Goal: Information Seeking & Learning: Learn about a topic

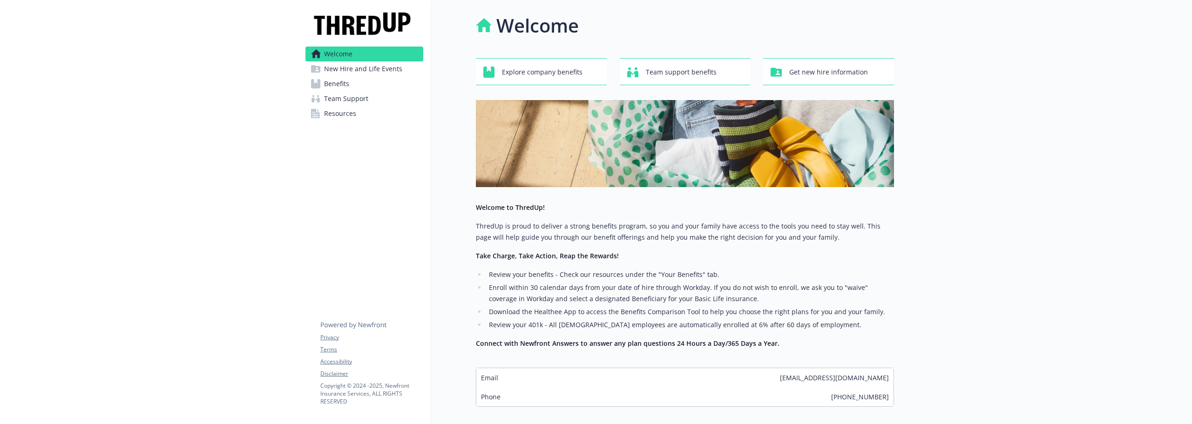
click at [334, 87] on span "Benefits" at bounding box center [336, 83] width 25 height 15
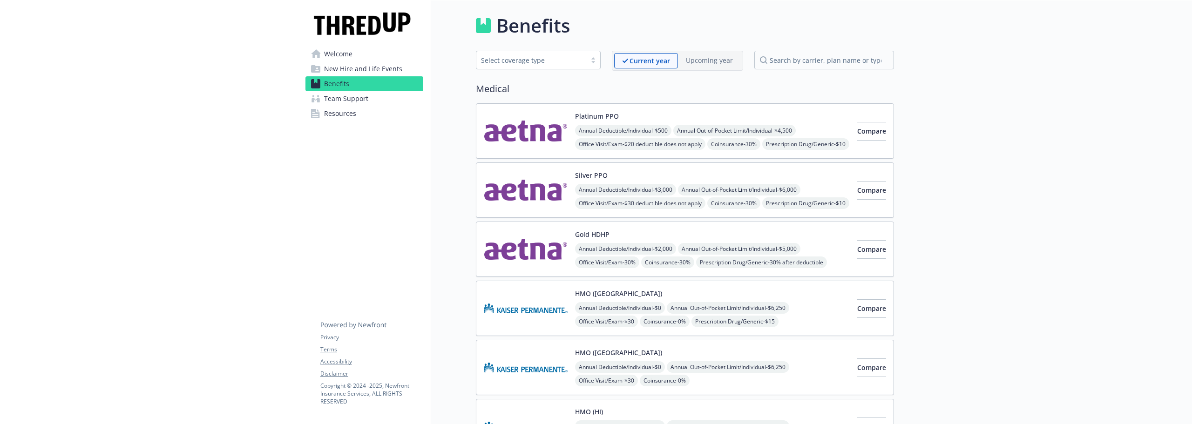
click at [334, 59] on span "Welcome" at bounding box center [338, 54] width 28 height 15
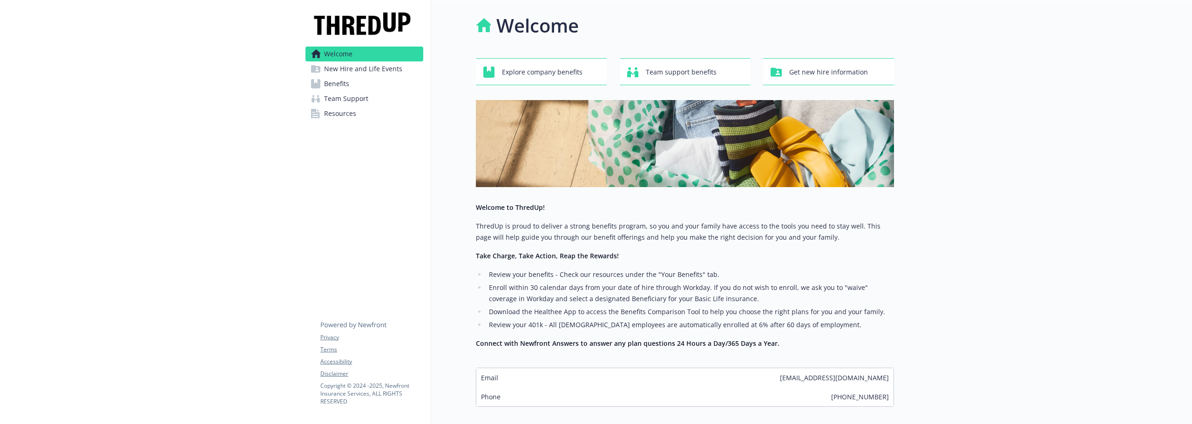
drag, startPoint x: 1121, startPoint y: 235, endPoint x: 1097, endPoint y: 233, distance: 24.3
click at [1121, 235] on div at bounding box center [1043, 236] width 298 height 473
click at [57, 118] on div at bounding box center [149, 236] width 298 height 473
click at [338, 81] on span "Benefits" at bounding box center [336, 83] width 25 height 15
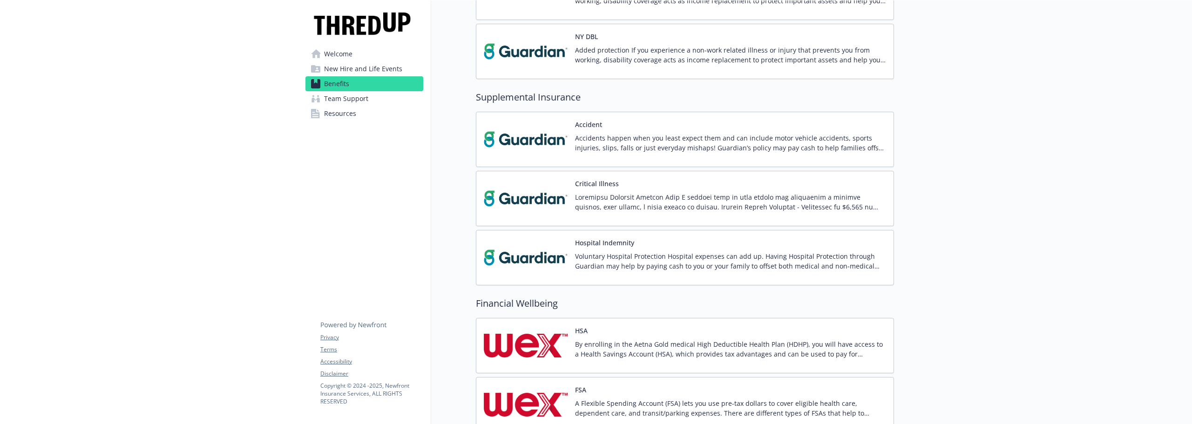
scroll to position [1629, 0]
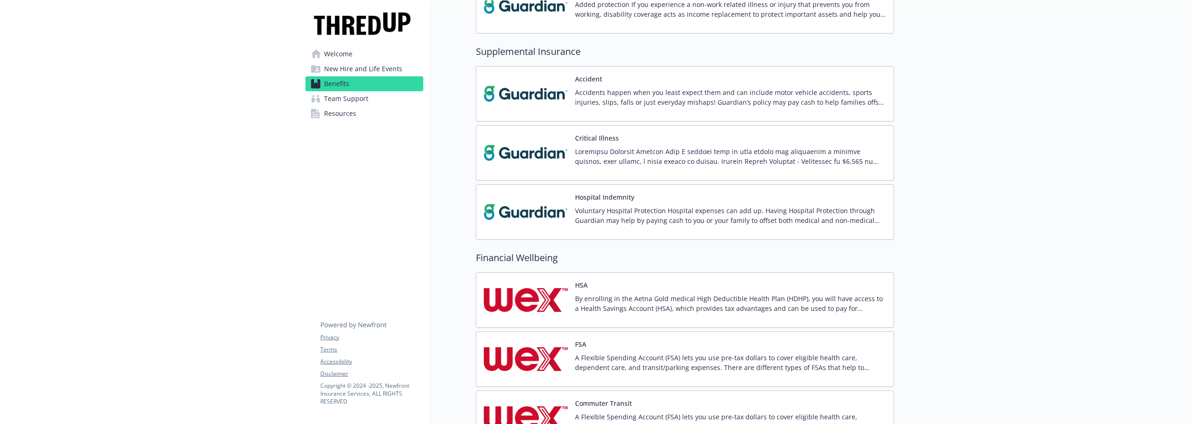
click at [519, 276] on div "HSA By enrolling in the Aetna Gold medical High Deductible Health Plan (HDHP), …" at bounding box center [685, 299] width 418 height 55
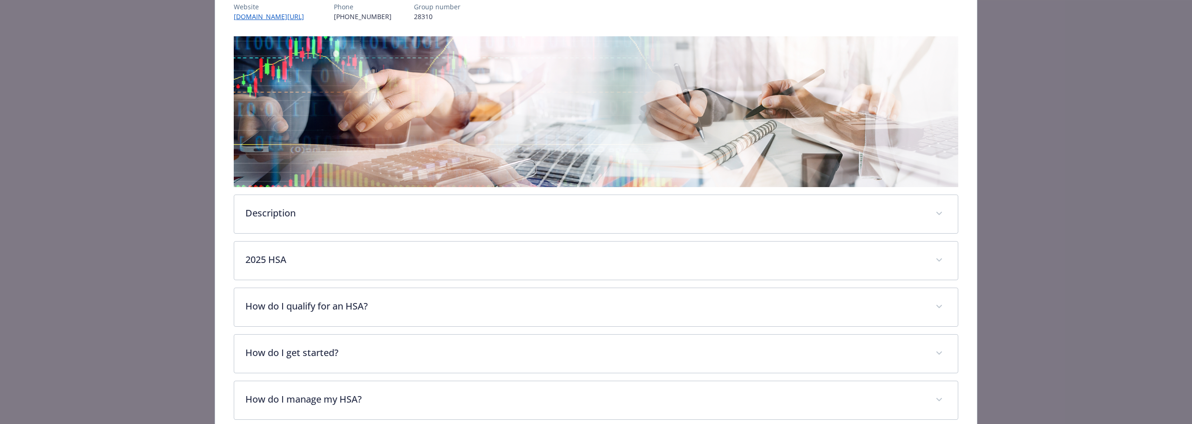
scroll to position [214, 0]
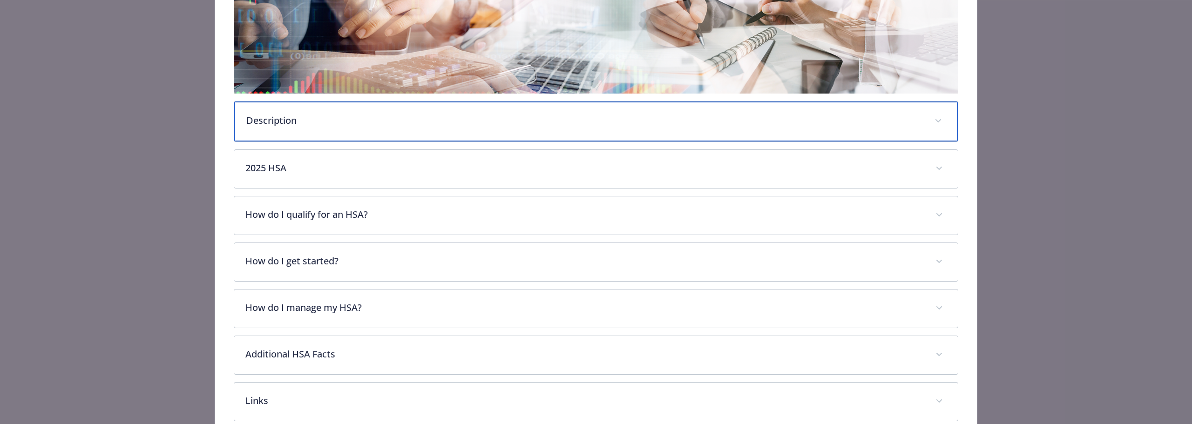
click at [318, 124] on p "Description" at bounding box center [584, 121] width 677 height 14
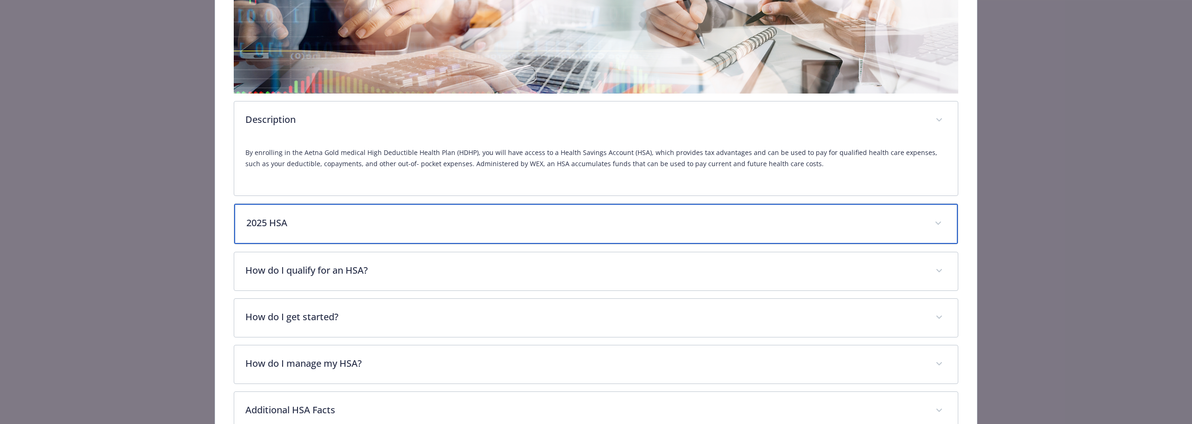
click at [300, 216] on p "2025 HSA" at bounding box center [584, 223] width 677 height 14
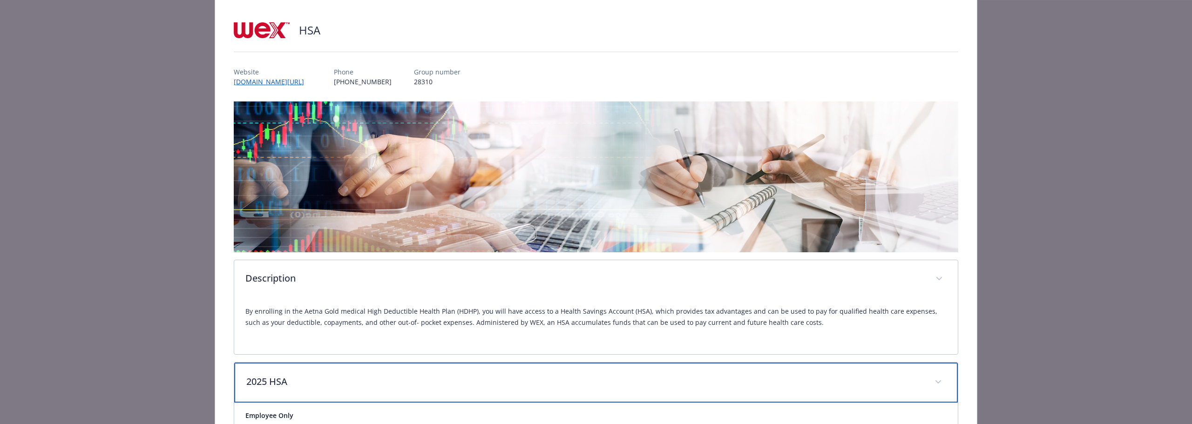
scroll to position [0, 0]
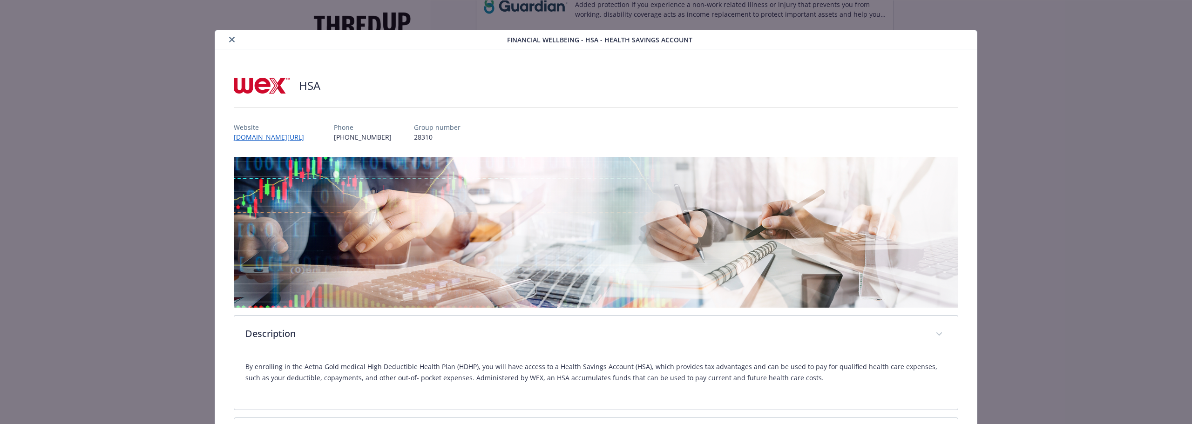
click at [232, 39] on icon "close" at bounding box center [232, 40] width 6 height 6
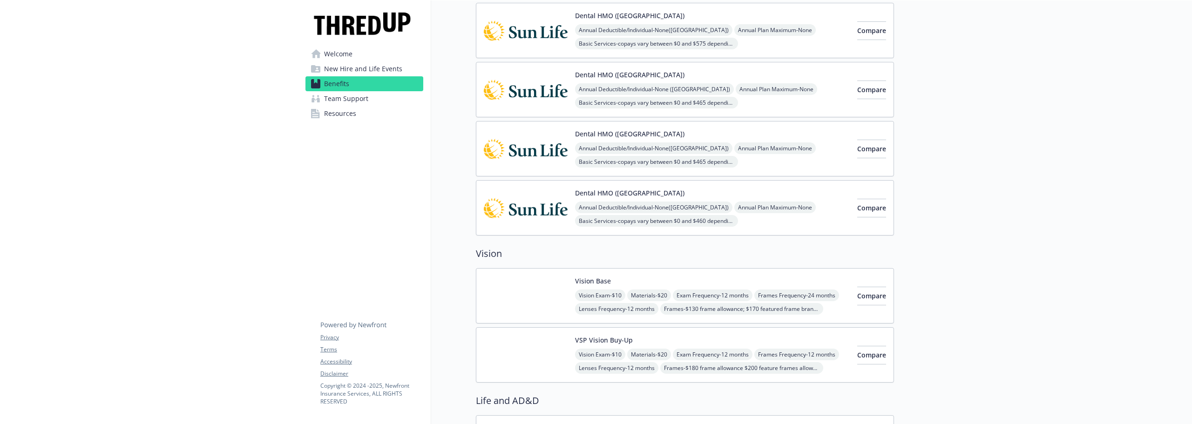
scroll to position [838, 0]
